Goal: Navigation & Orientation: Find specific page/section

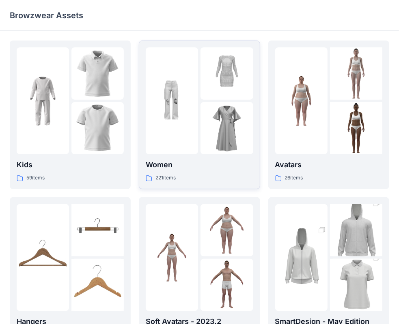
click at [176, 84] on div at bounding box center [172, 100] width 52 height 107
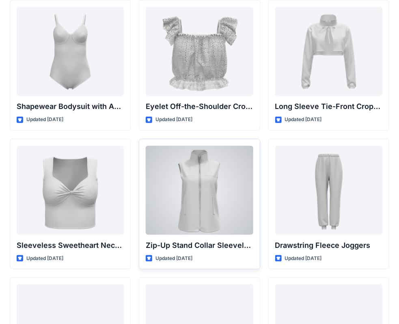
scroll to position [2711, 0]
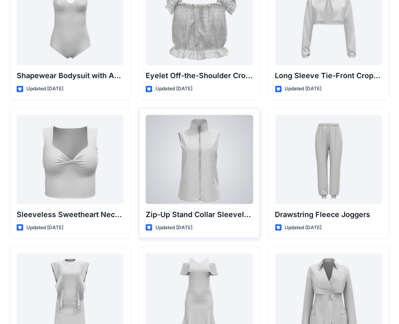
click at [205, 138] on div at bounding box center [199, 159] width 107 height 89
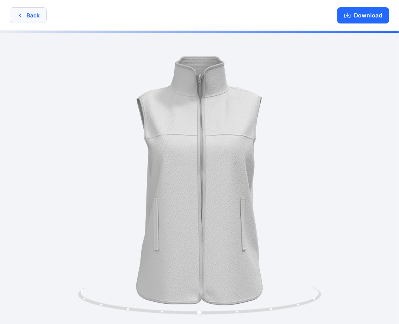
click at [33, 14] on button "Back" at bounding box center [28, 15] width 37 height 16
